Goal: Transaction & Acquisition: Purchase product/service

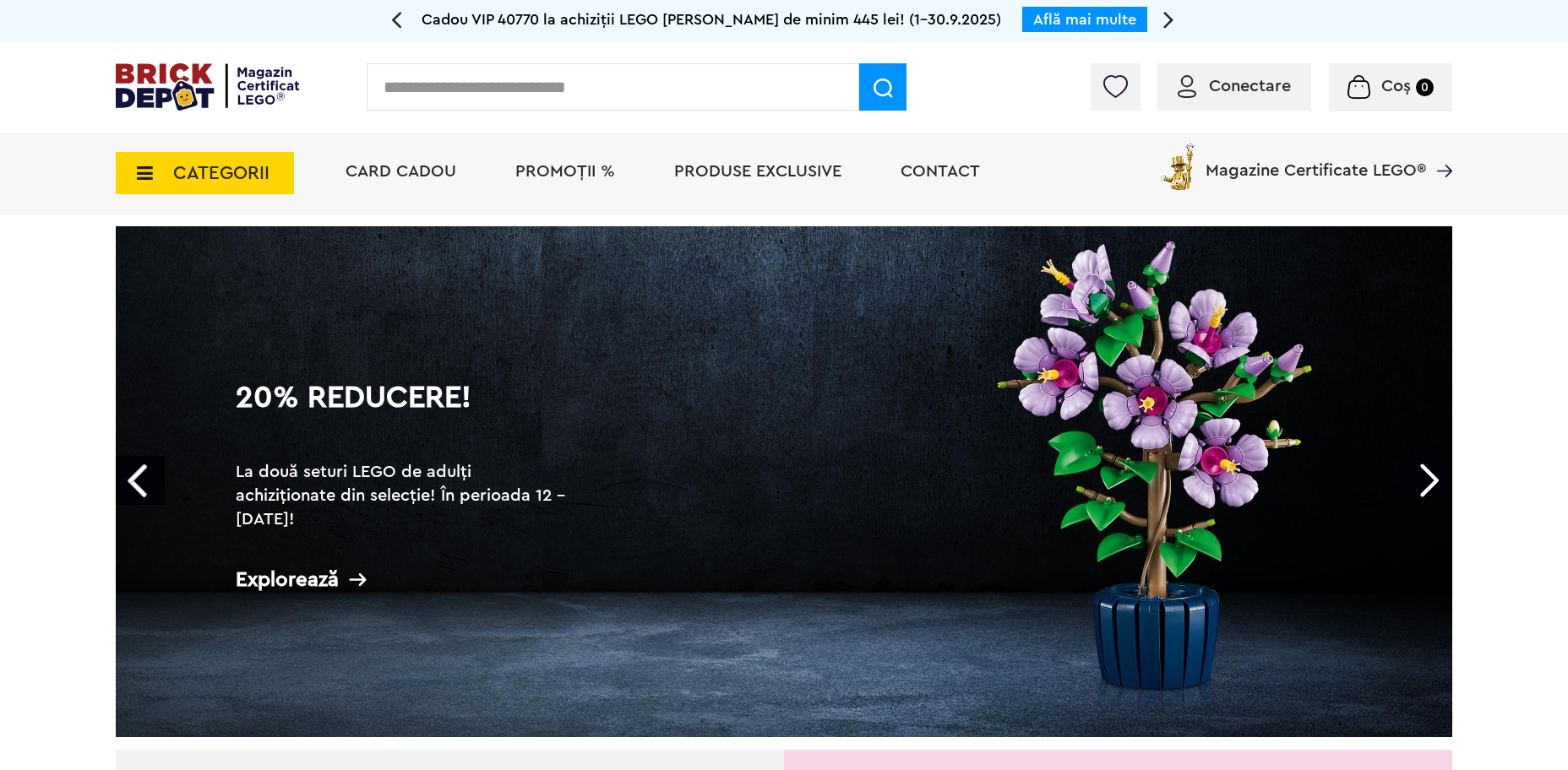
click at [538, 172] on span "PROMOȚII %" at bounding box center [565, 171] width 100 height 17
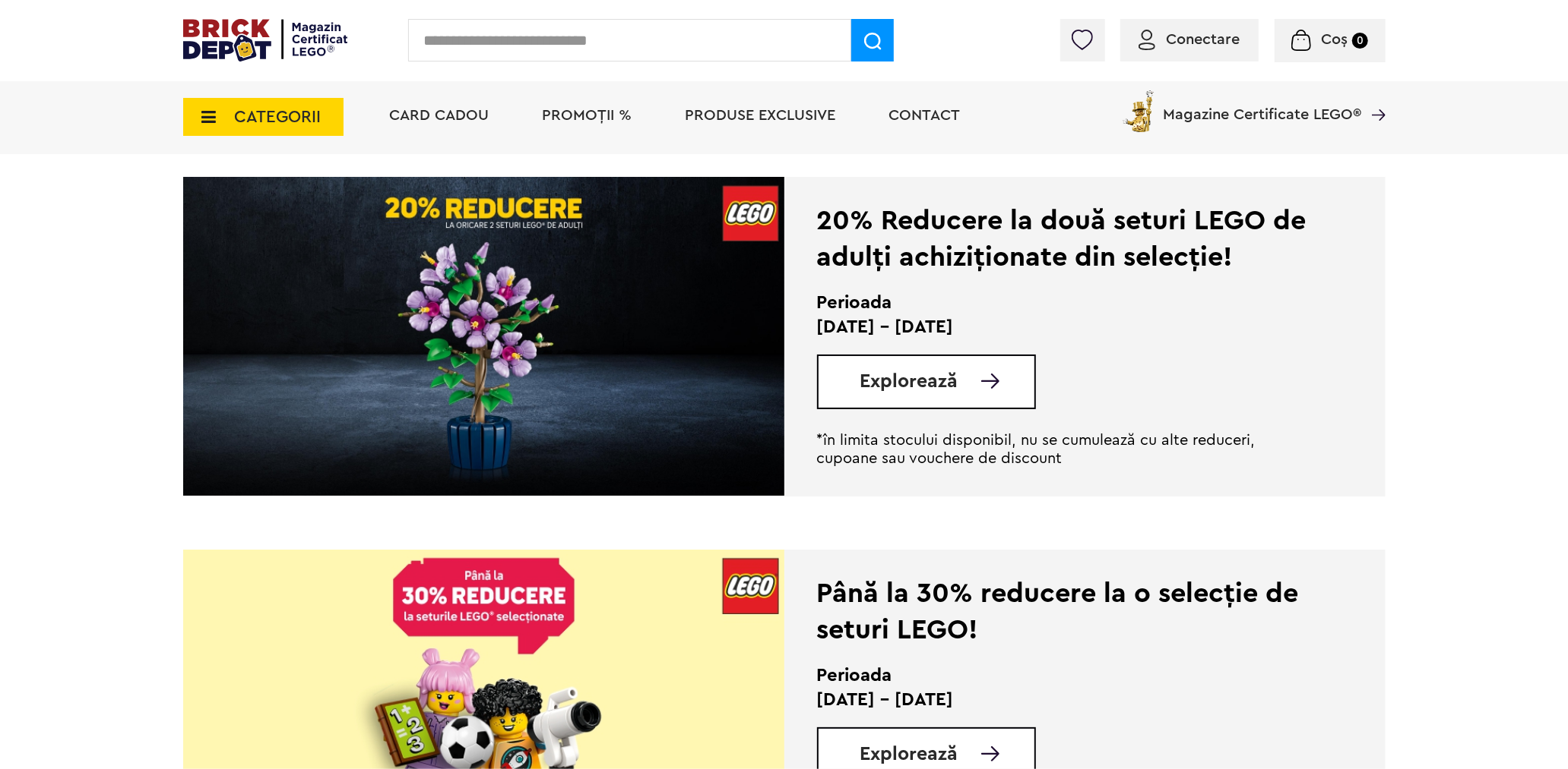
scroll to position [1096, 0]
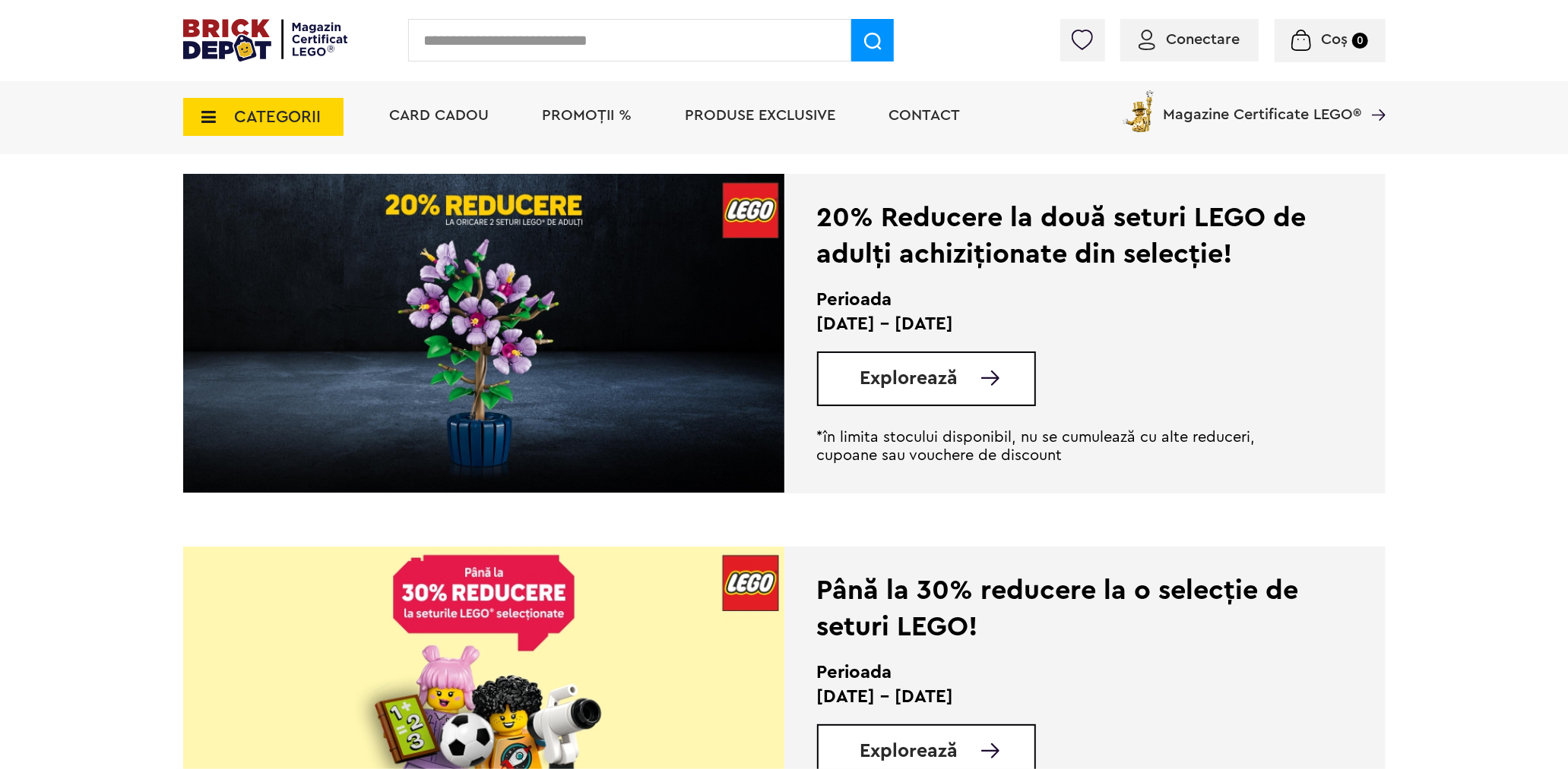
click at [933, 385] on span "Explorează" at bounding box center [909, 378] width 98 height 19
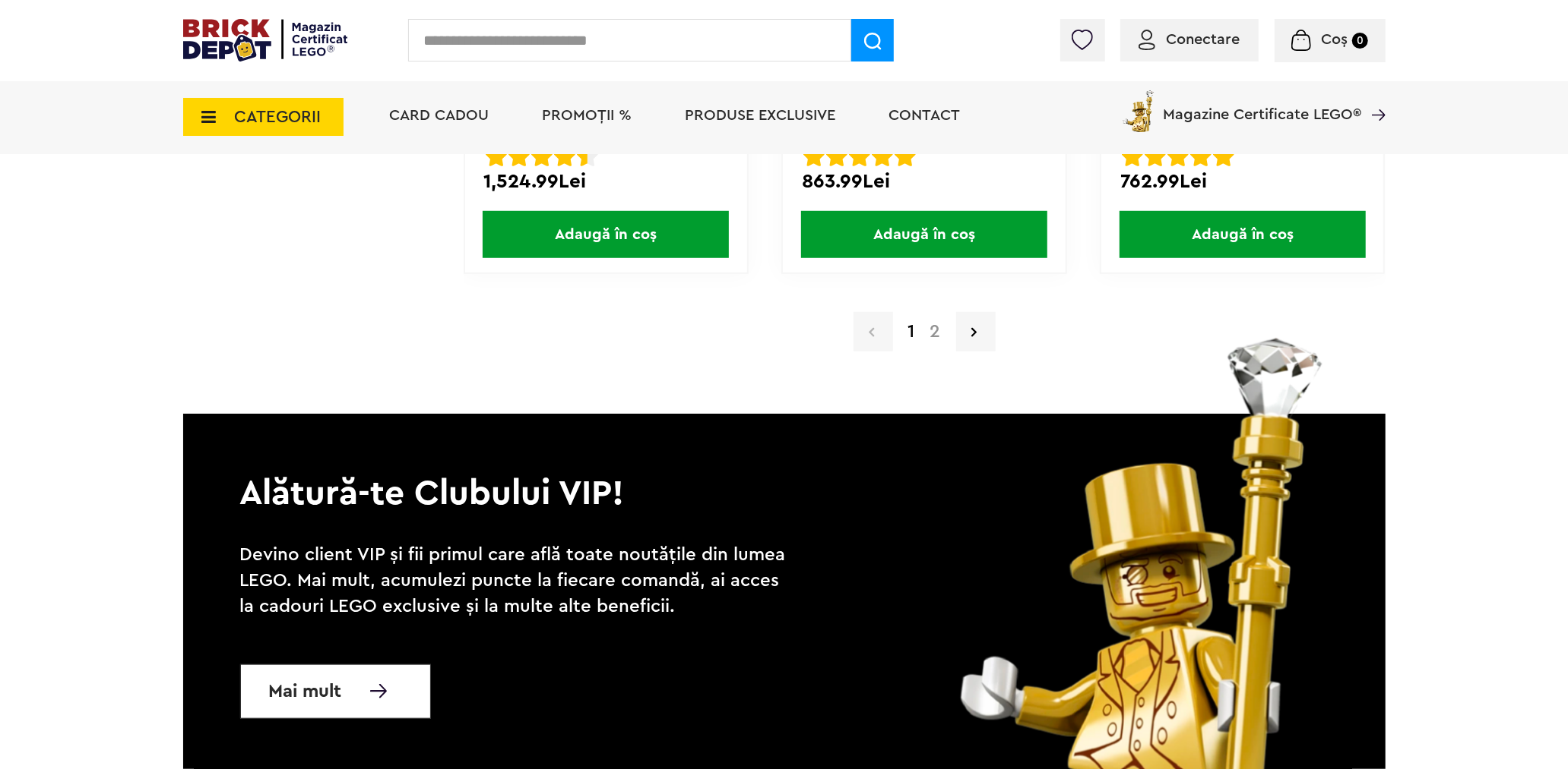
scroll to position [15018, 0]
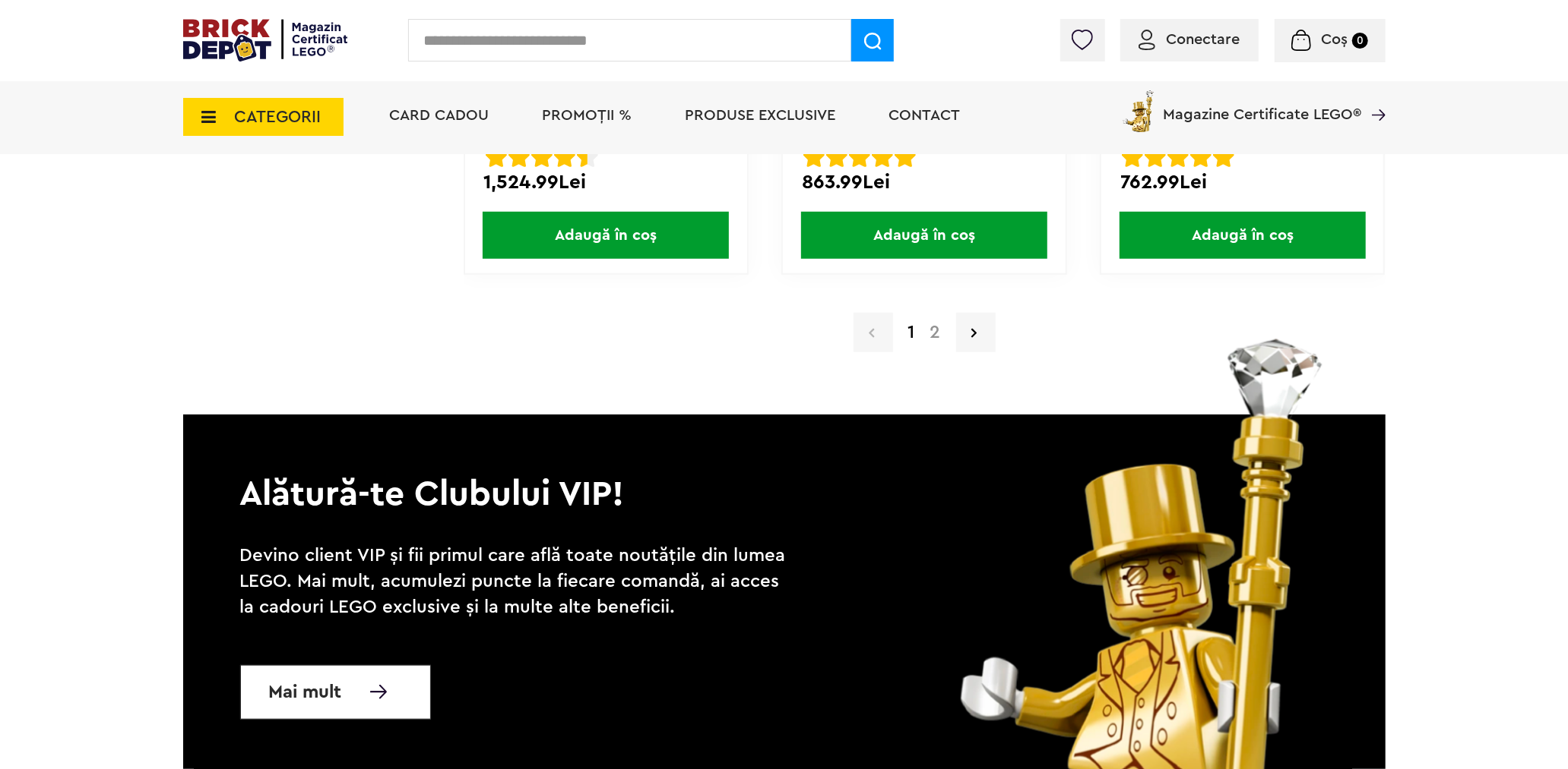
click at [931, 324] on link "2" at bounding box center [935, 333] width 26 height 18
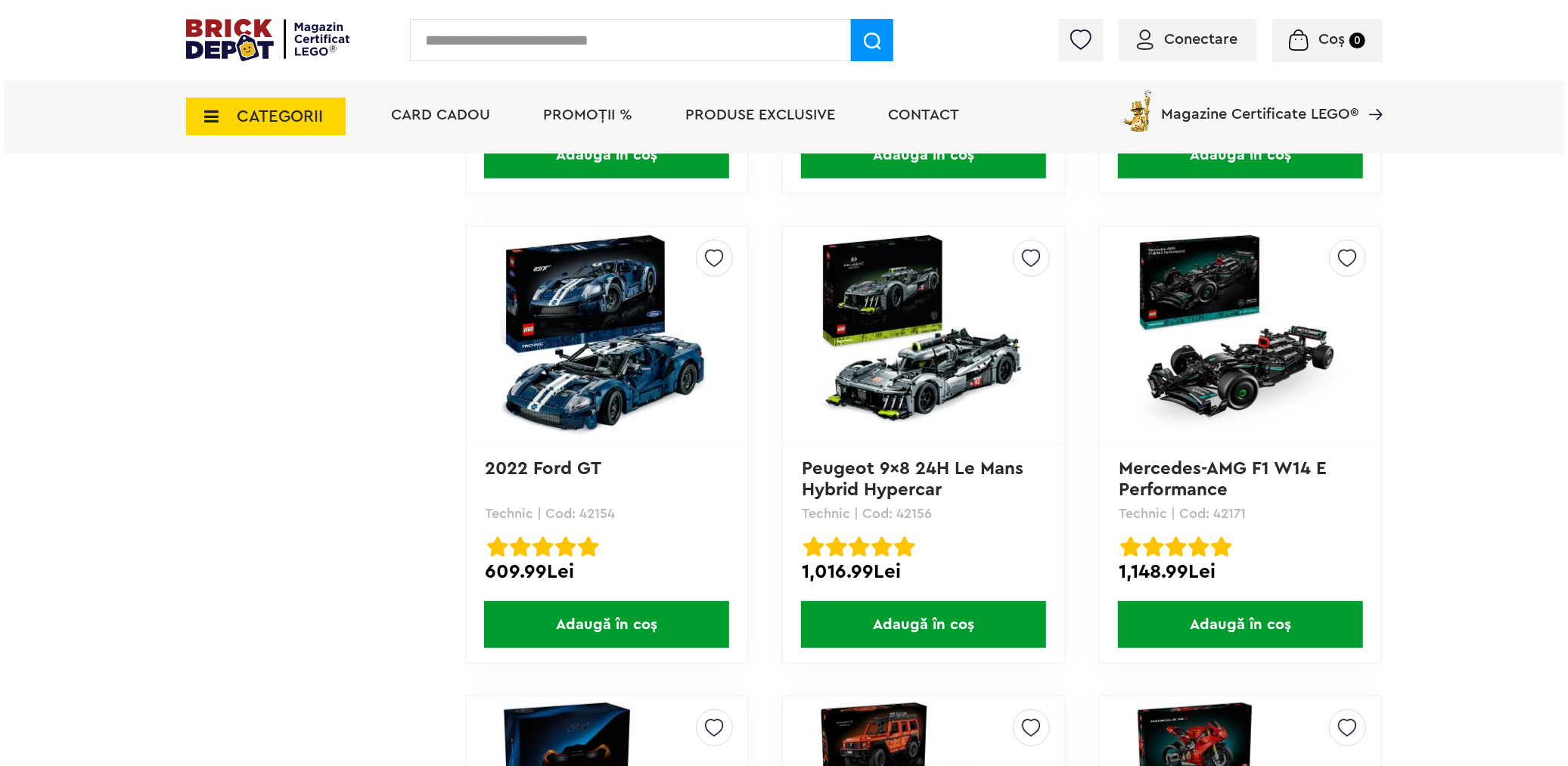
scroll to position [9749, 0]
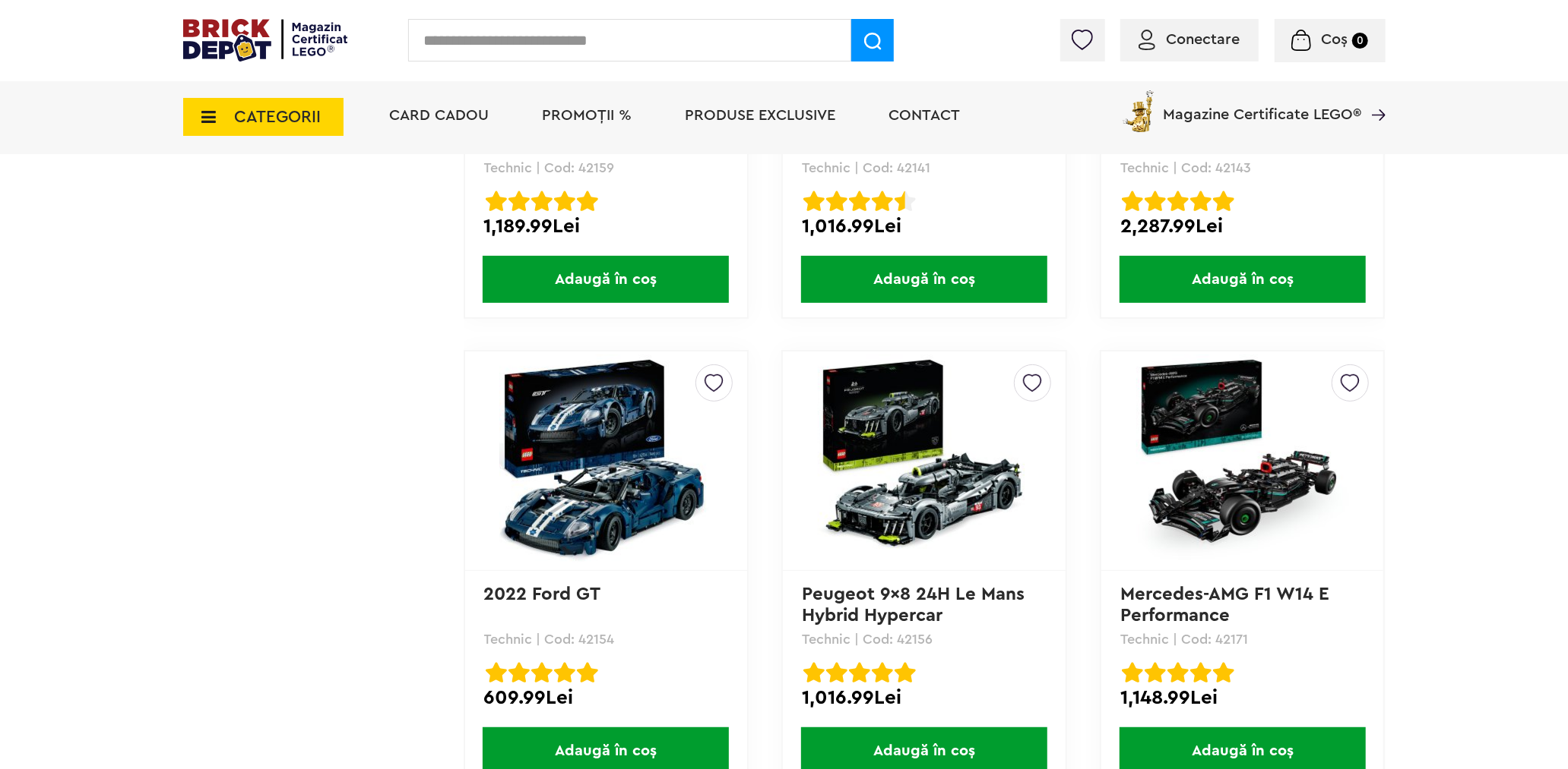
click at [221, 113] on span "CATEGORII" at bounding box center [263, 116] width 160 height 38
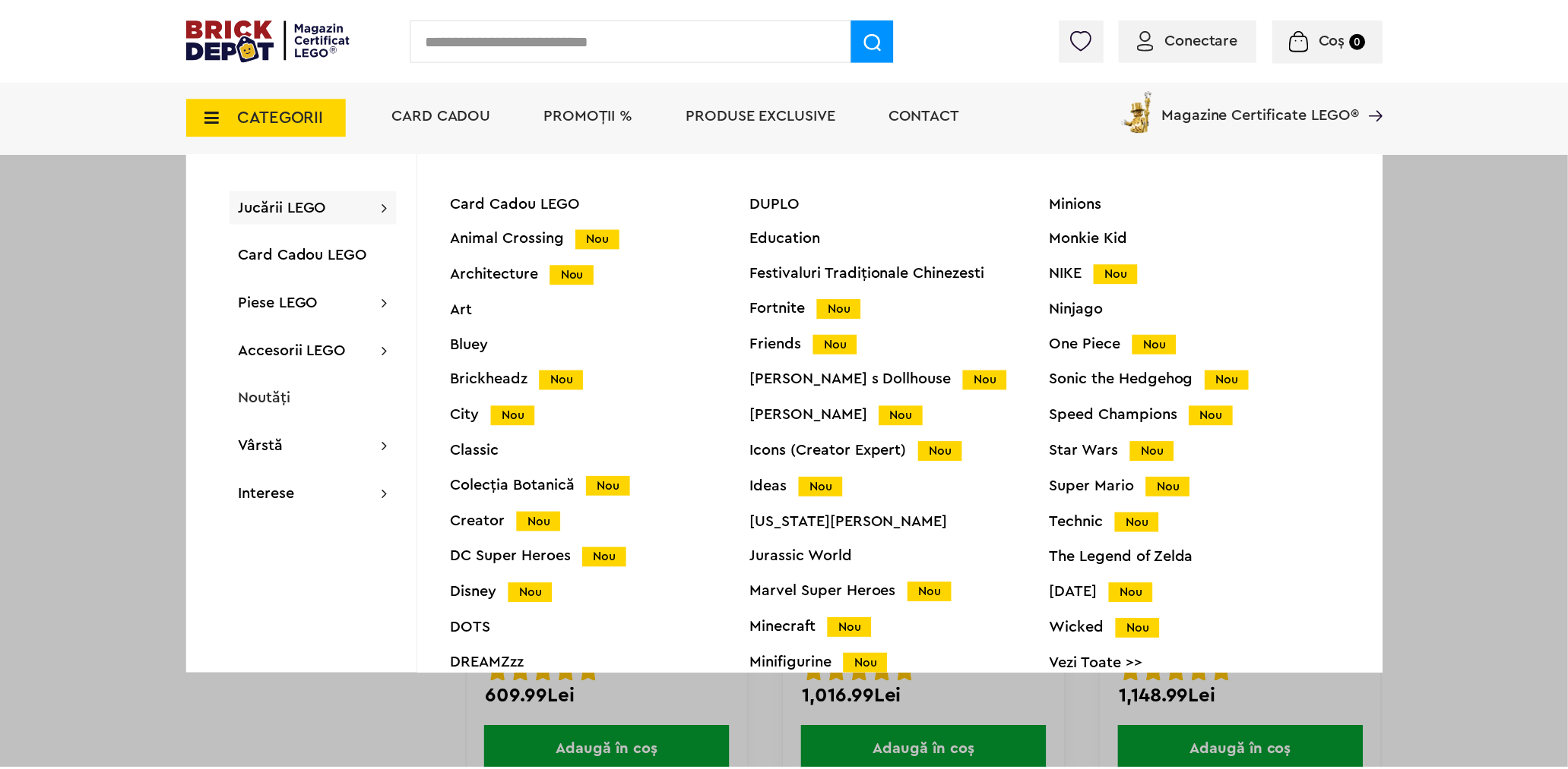
scroll to position [62, 0]
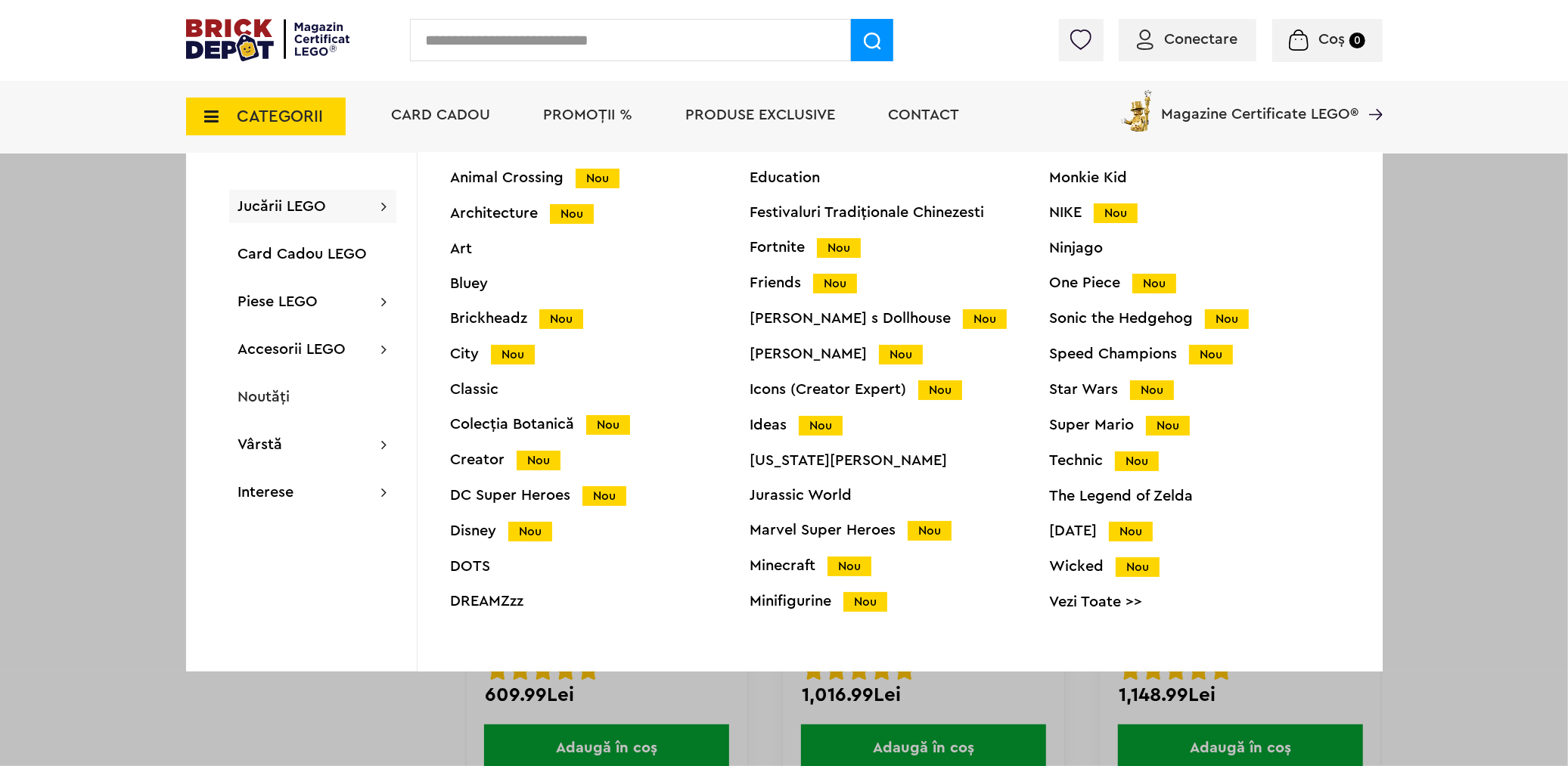
click at [1096, 531] on div "Wednesday Nou" at bounding box center [1200, 531] width 300 height 16
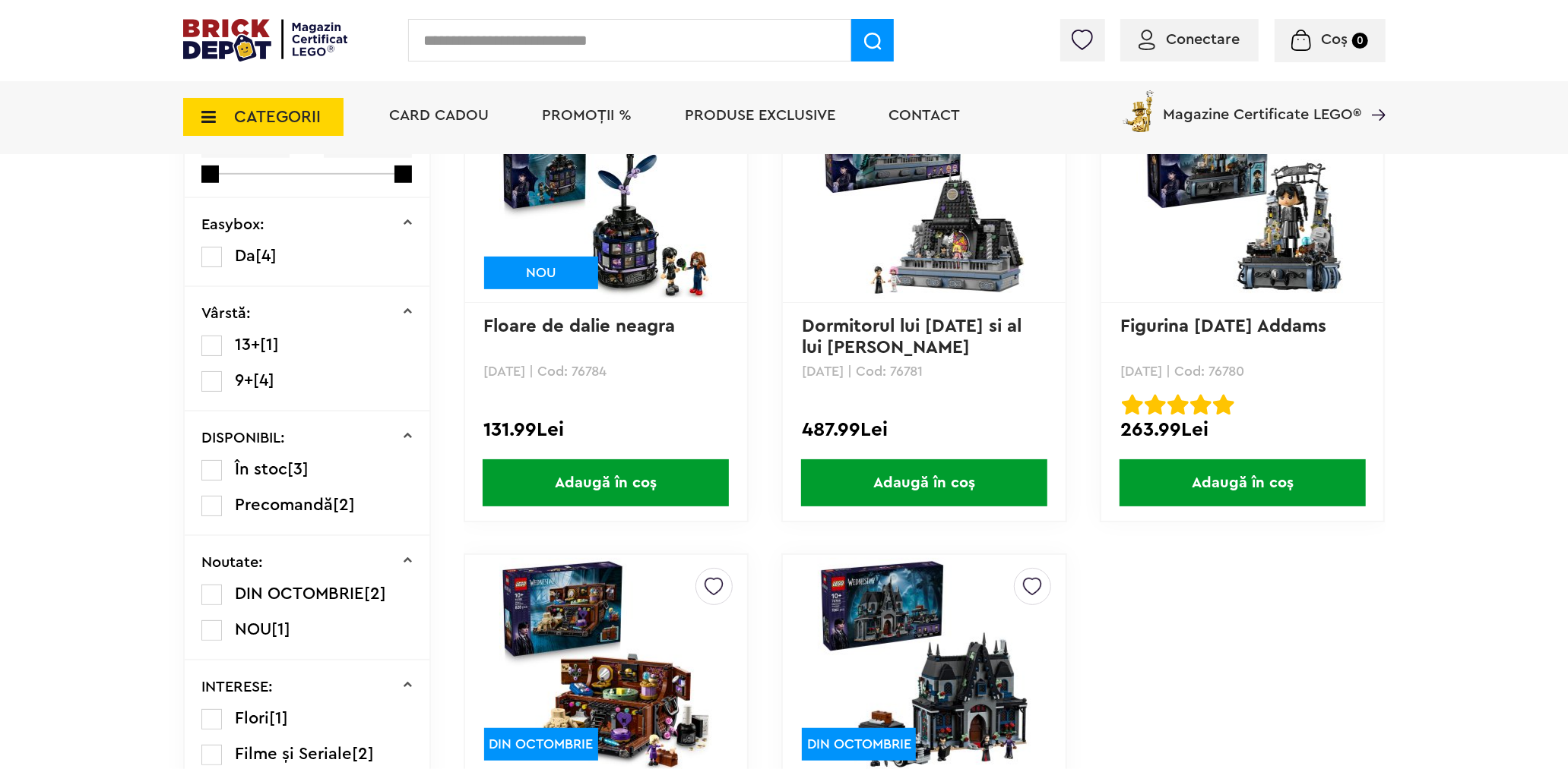
scroll to position [759, 0]
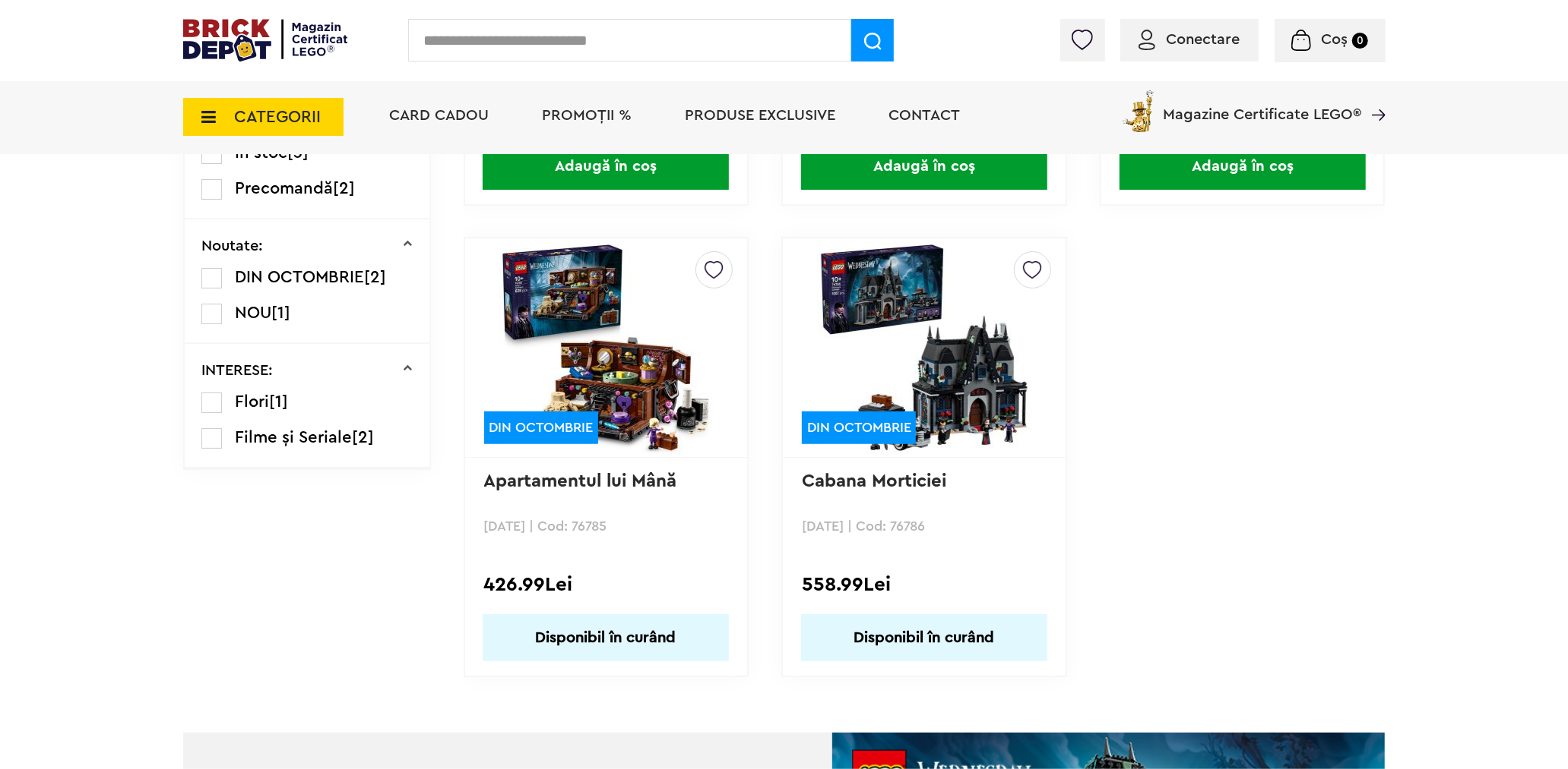
click at [961, 387] on img at bounding box center [924, 348] width 213 height 213
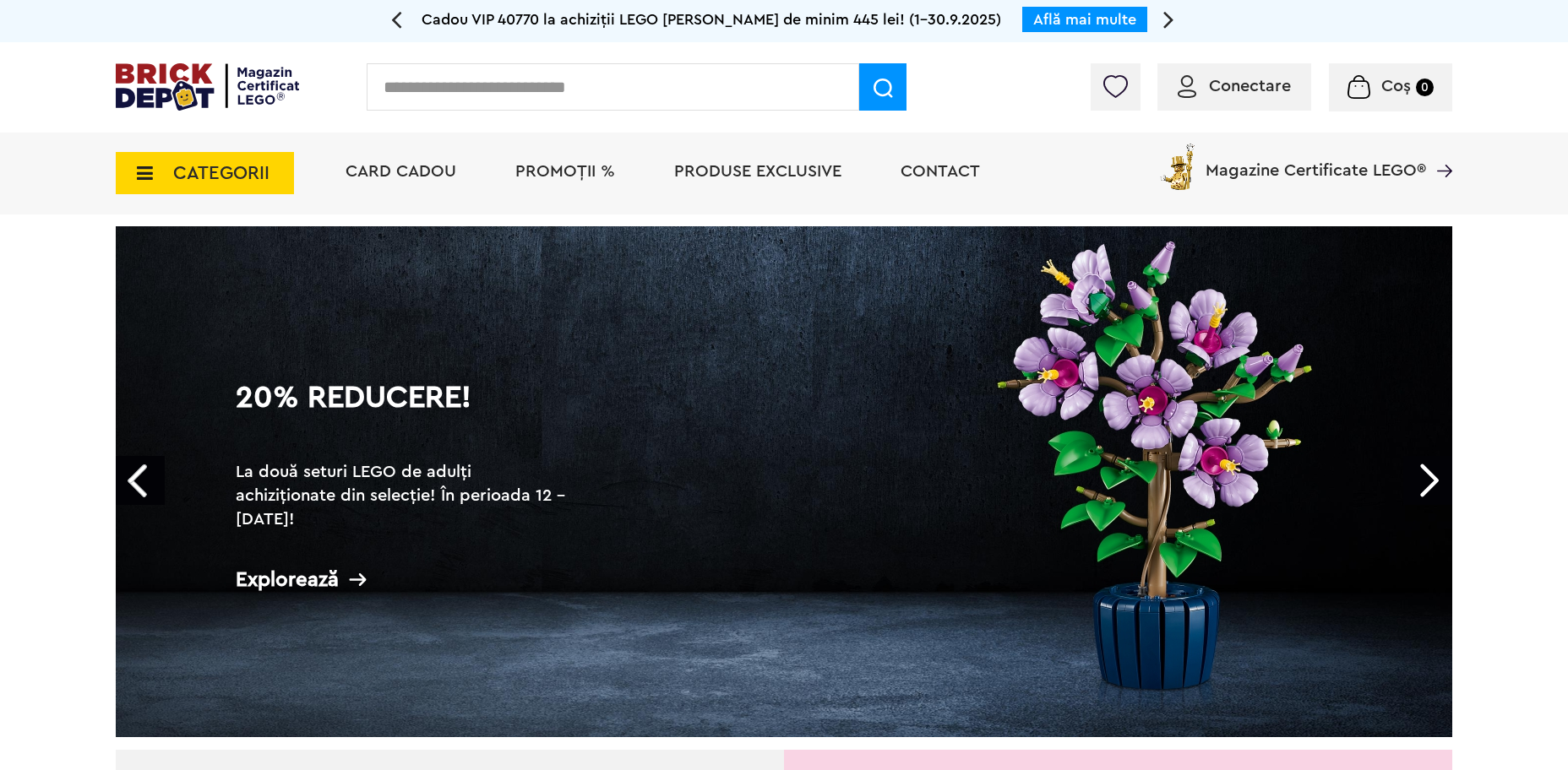
click at [664, 96] on input "text" at bounding box center [613, 87] width 492 height 47
type input "*******"
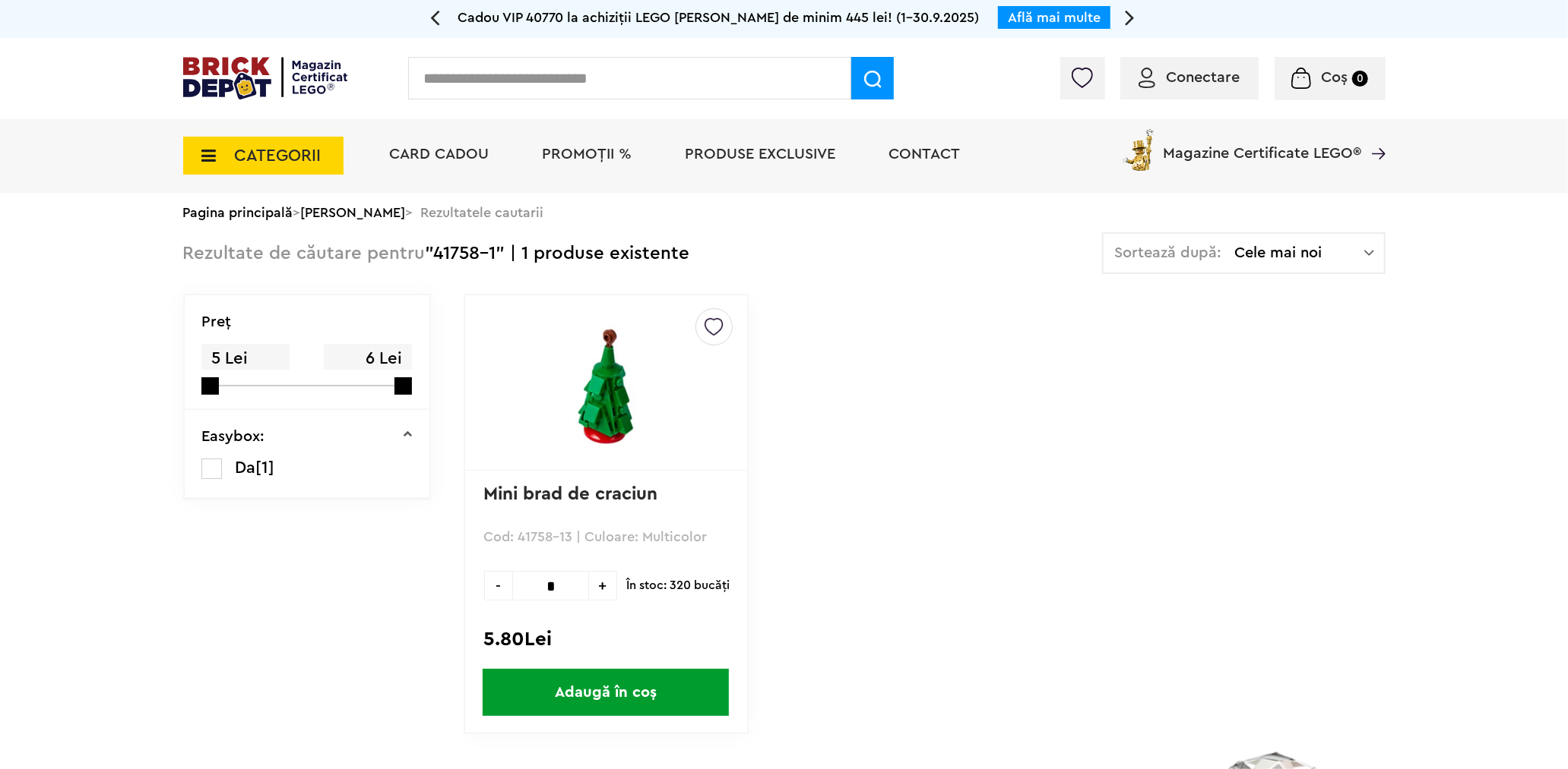
click at [567, 97] on input "text" at bounding box center [629, 78] width 443 height 42
type input "*******"
